Goal: Transaction & Acquisition: Purchase product/service

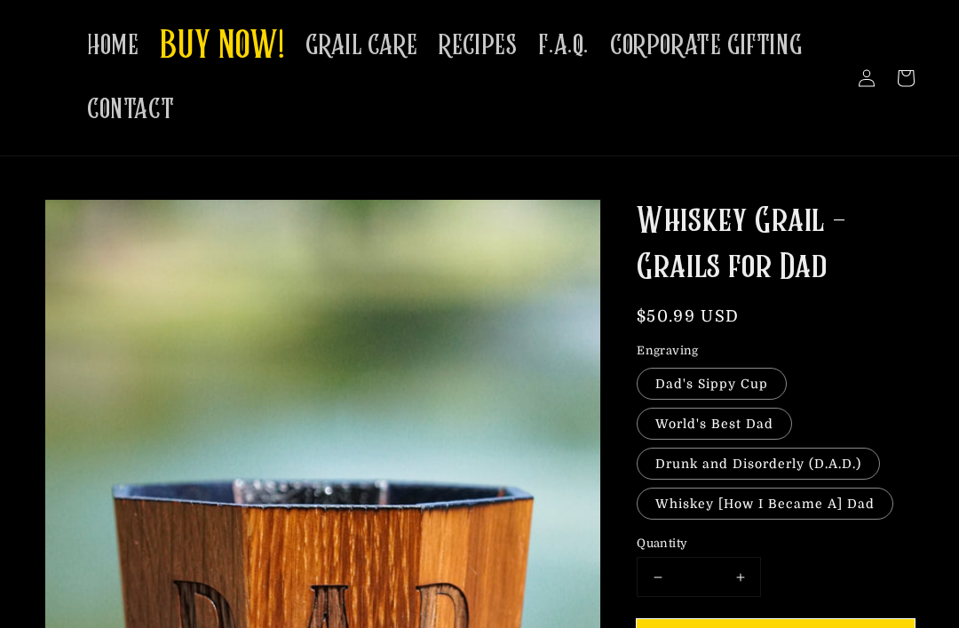
scroll to position [34, 0]
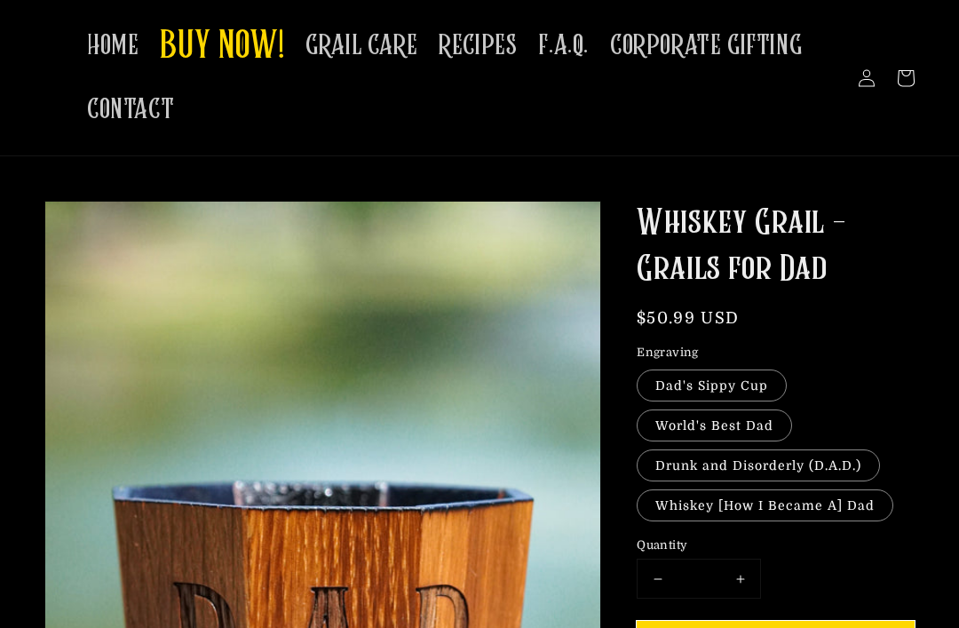
click at [107, 40] on span "HOME" at bounding box center [113, 45] width 52 height 35
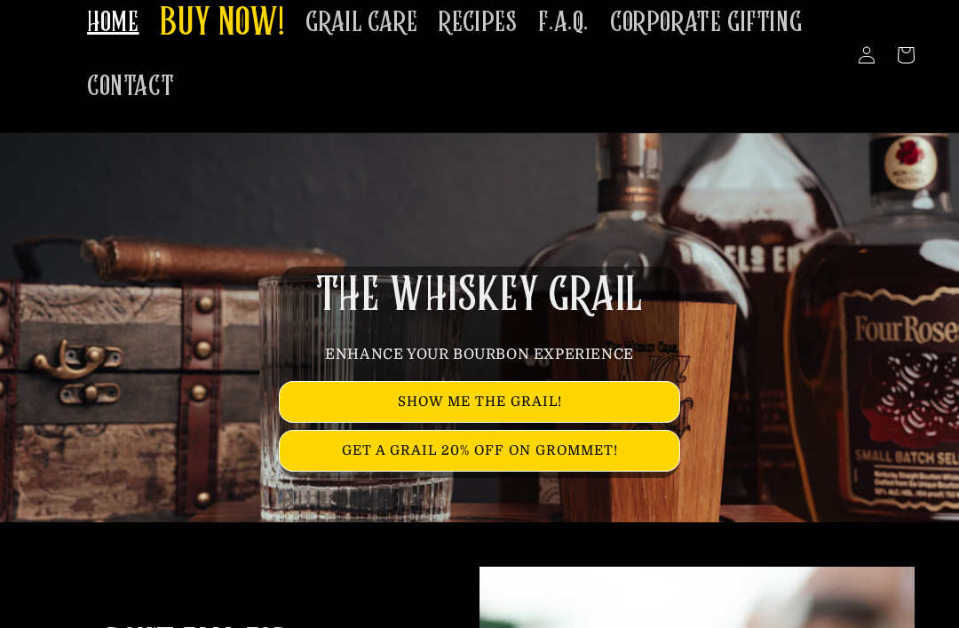
scroll to position [57, 0]
click at [641, 400] on link "SHOW ME THE GRAIL!" at bounding box center [480, 402] width 400 height 40
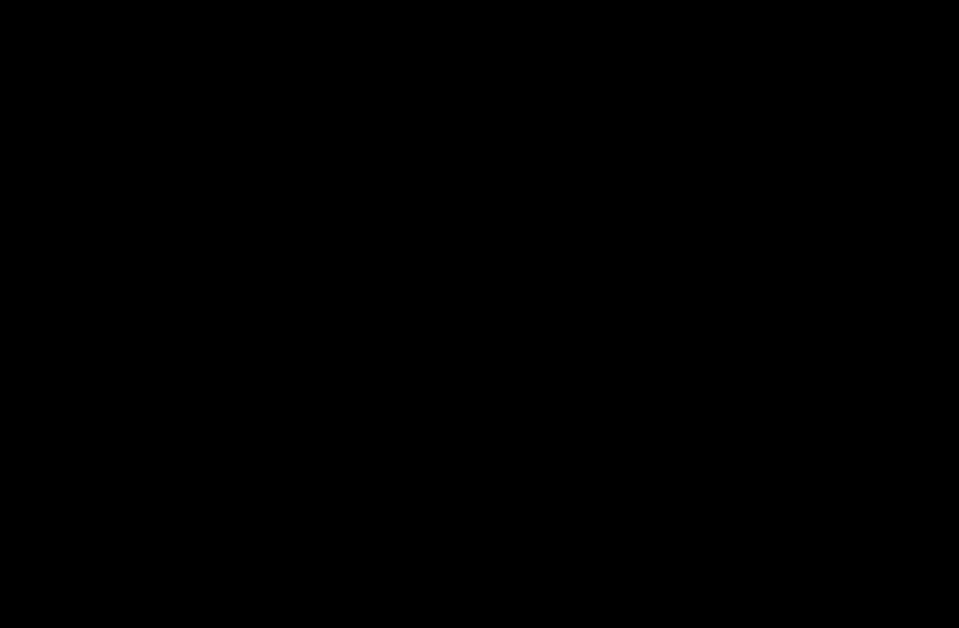
scroll to position [2044, 0]
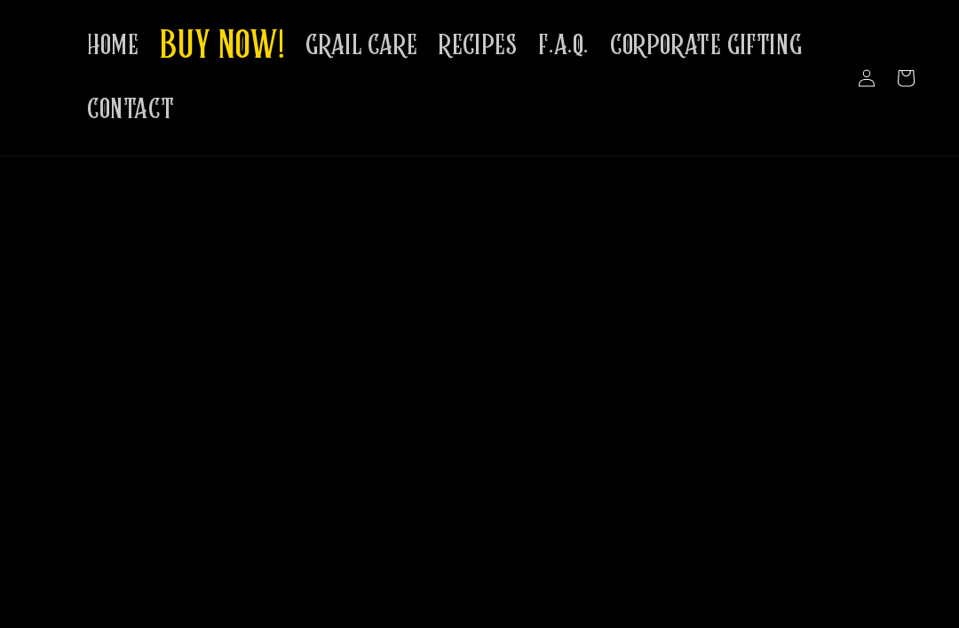
scroll to position [3753, 0]
